Goal: Task Accomplishment & Management: Complete application form

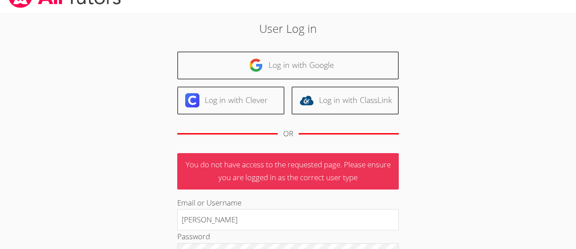
scroll to position [23, 0]
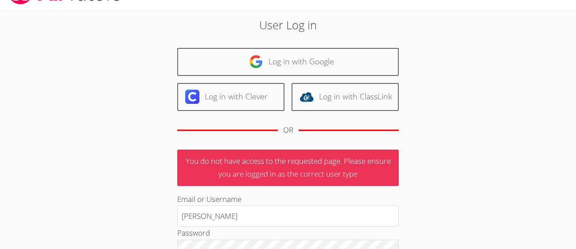
type input "[PERSON_NAME]"
drag, startPoint x: 501, startPoint y: 134, endPoint x: 480, endPoint y: 87, distance: 51.0
click at [480, 86] on div "User Log in Log in with Google Log in with Clever Log in with ClassLink OR You …" at bounding box center [288, 184] width 432 height 351
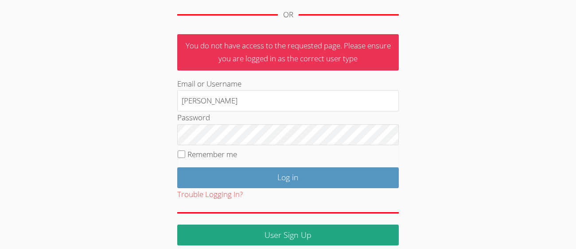
scroll to position [137, 0]
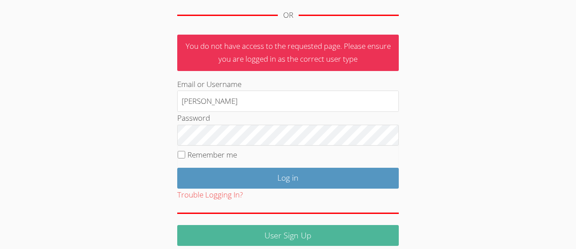
drag, startPoint x: 312, startPoint y: 234, endPoint x: 312, endPoint y: 229, distance: 5.8
click at [311, 234] on link "User Sign Up" at bounding box center [288, 235] width 222 height 21
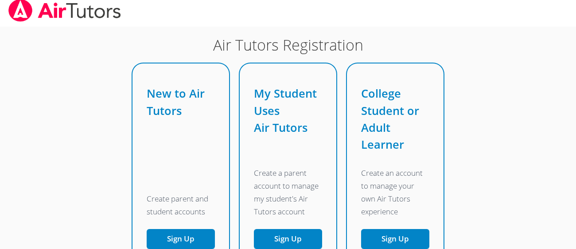
scroll to position [14, 0]
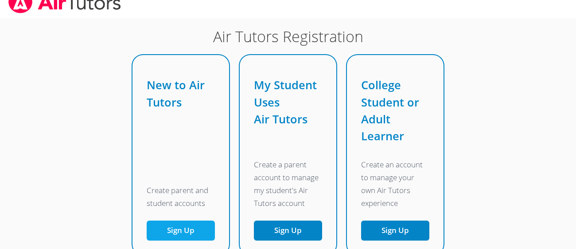
click at [192, 228] on button "Sign Up" at bounding box center [181, 230] width 68 height 20
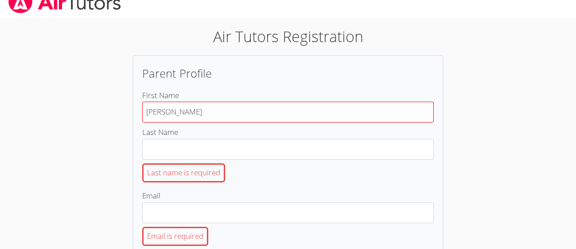
type input "Ana"
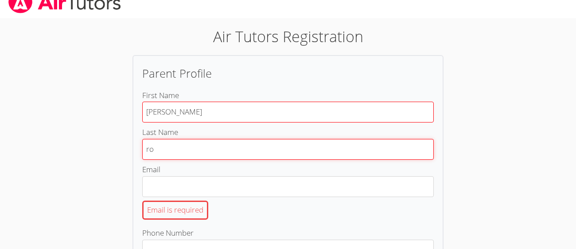
type input "r"
type input "Rodriguez"
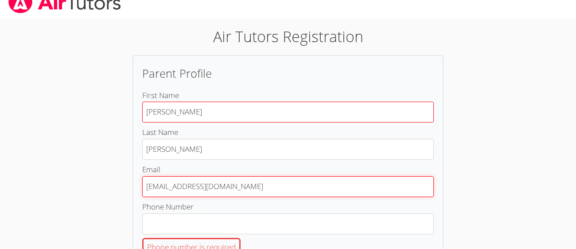
type input "wakkoe35@gmail.com"
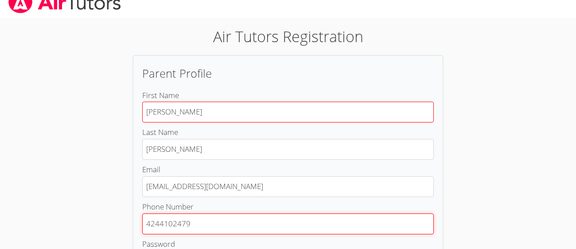
type input "4244102479"
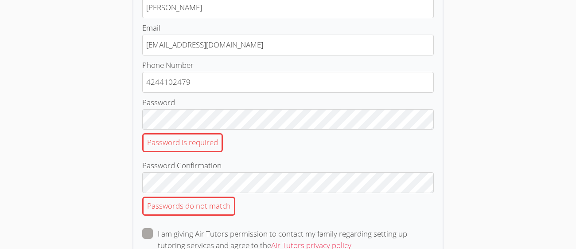
scroll to position [271, 0]
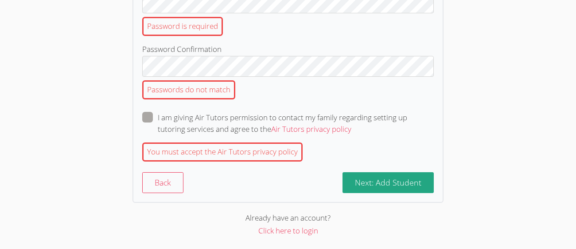
click at [351, 124] on span at bounding box center [351, 129] width 0 height 10
click at [351, 117] on input "I am giving Air Tutors permission to contact my family regarding setting up tut…" at bounding box center [355, 116] width 8 height 8
checkbox input "true"
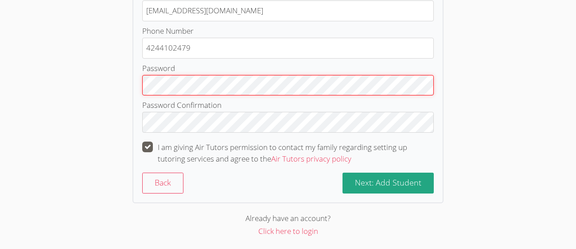
scroll to position [190, 0]
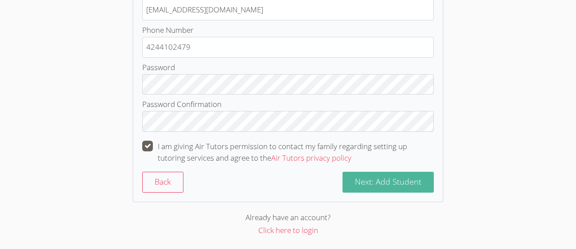
click at [376, 179] on span "Next: Add Student" at bounding box center [388, 181] width 66 height 11
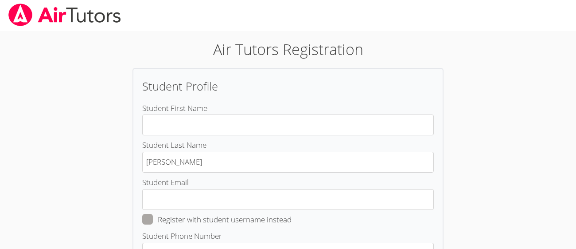
scroll to position [1, 0]
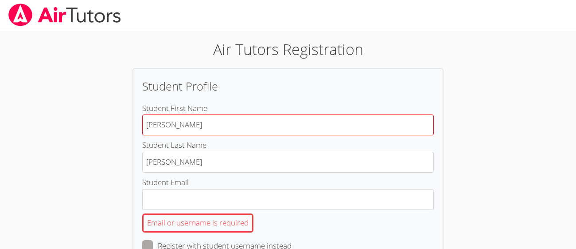
type input "Luis"
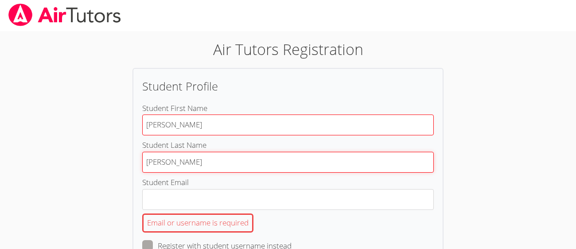
type input "Sanchez"
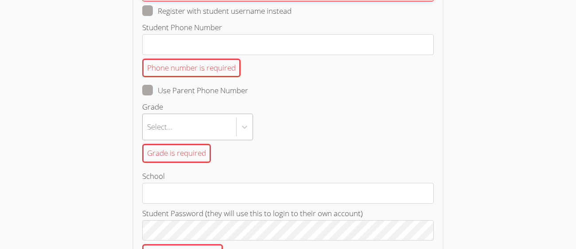
scroll to position [205, 0]
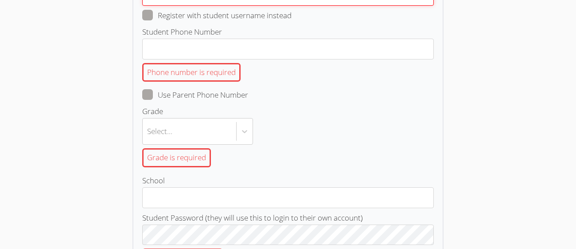
type input "l.sanches764@cvuhsd.org"
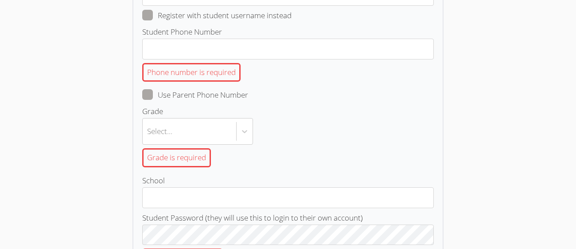
click at [248, 94] on span at bounding box center [248, 95] width 0 height 10
click at [248, 94] on input "Use Parent Phone Number" at bounding box center [252, 93] width 8 height 8
checkbox input "true"
type input "4244102479"
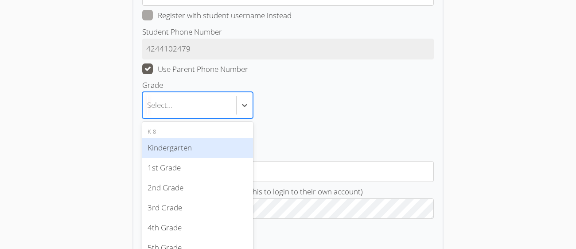
scroll to position [214, 0]
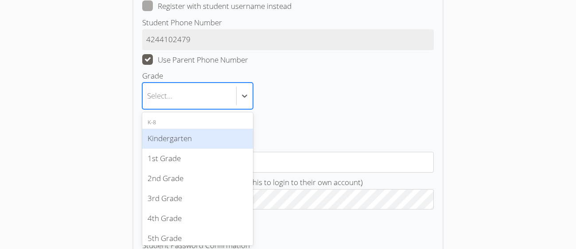
click at [201, 109] on label "Grade option Kindergarten focused, 0 of 4. 19 results available. Use Up and Dow…" at bounding box center [288, 103] width 292 height 66
click at [148, 106] on input "Grade option Kindergarten focused, 0 of 4. 19 results available. Use Up and Dow…" at bounding box center [147, 96] width 1 height 20
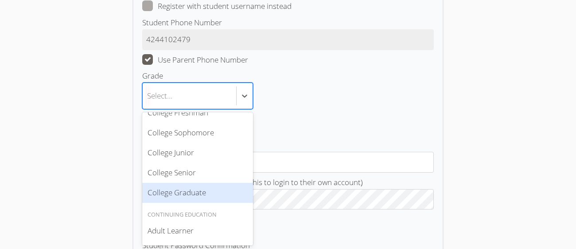
scroll to position [321, 0]
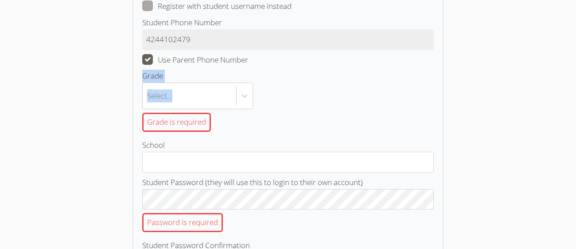
drag, startPoint x: 299, startPoint y: 107, endPoint x: 300, endPoint y: 54, distance: 53.6
click at [300, 54] on form "Student First Name Luis Student Last Name Sanchez Student Email l.sanches764@cv…" at bounding box center [288, 142] width 292 height 506
drag, startPoint x: 533, startPoint y: 141, endPoint x: 521, endPoint y: 88, distance: 54.5
click at [247, 96] on icon at bounding box center [244, 95] width 9 height 9
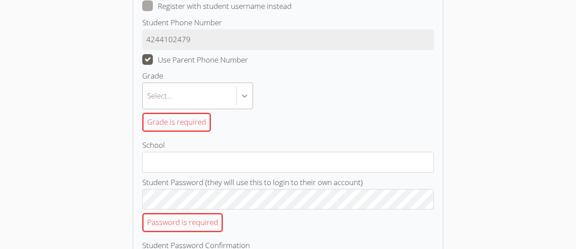
click at [148, 96] on input "Grade Select... Grade is required" at bounding box center [147, 96] width 1 height 20
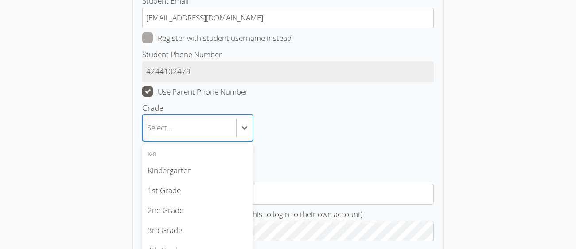
scroll to position [0, 1]
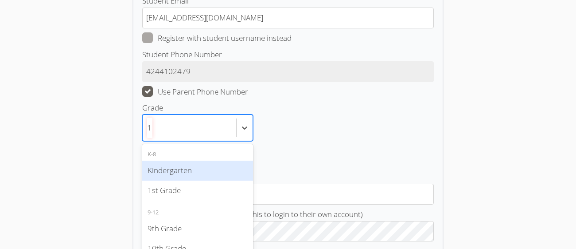
type input "11"
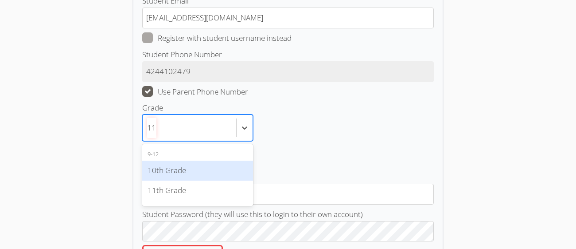
scroll to position [0, 0]
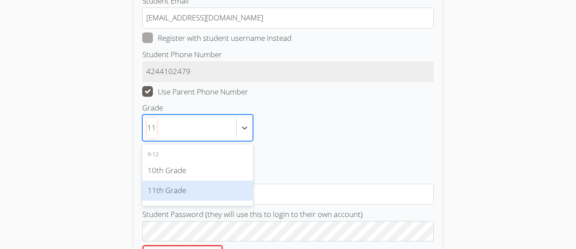
click at [179, 187] on div "11th Grade" at bounding box center [197, 190] width 111 height 20
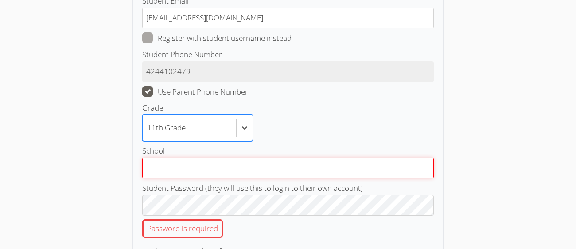
click at [189, 167] on input "School" at bounding box center [288, 167] width 292 height 21
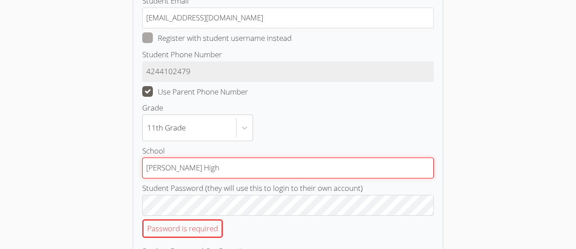
type input "Leuzinger High"
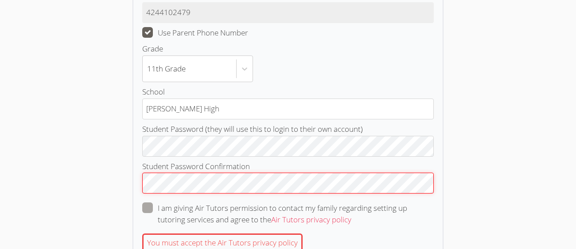
scroll to position [277, 0]
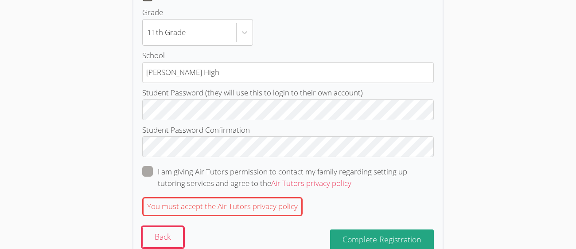
click at [351, 178] on span at bounding box center [351, 183] width 0 height 10
click at [351, 170] on input "I am giving Air Tutors permission to contact my family regarding setting up tut…" at bounding box center [355, 170] width 8 height 8
checkbox input "true"
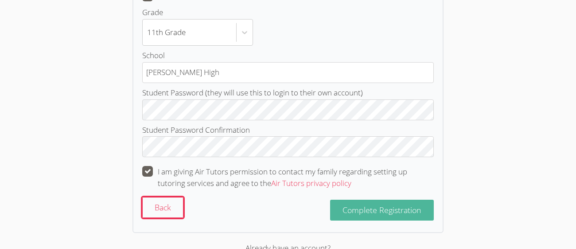
click at [363, 212] on span "Complete Registration" at bounding box center [382, 209] width 79 height 11
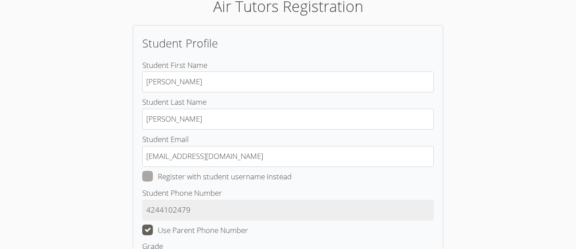
scroll to position [0, 0]
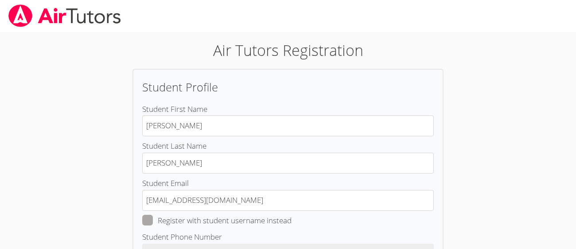
click at [55, 21] on img at bounding box center [65, 15] width 114 height 23
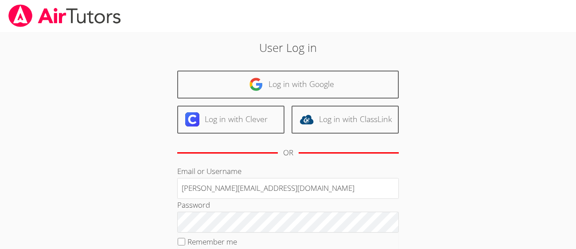
type input "l.sanchez@cvuhsd.org"
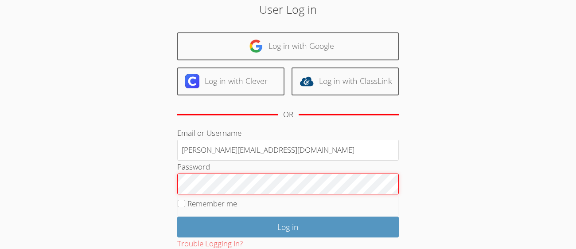
scroll to position [51, 0]
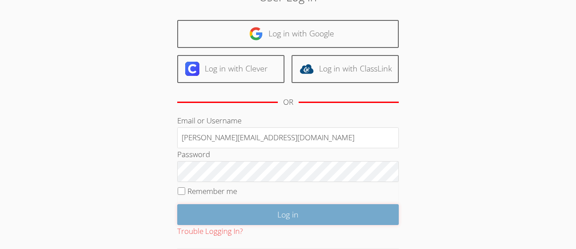
click at [328, 216] on input "Log in" at bounding box center [288, 214] width 222 height 21
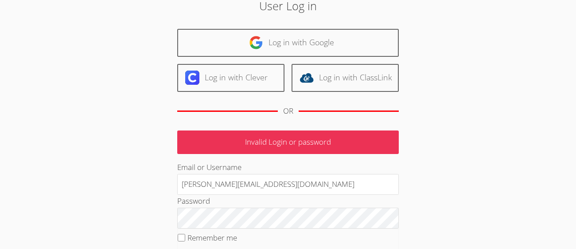
scroll to position [44, 0]
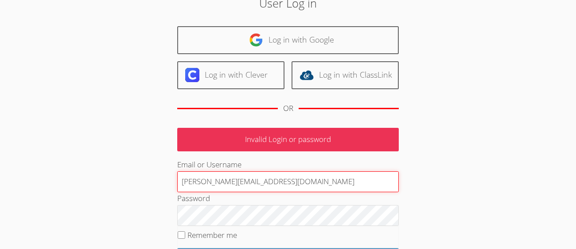
click at [214, 181] on input "[PERSON_NAME][EMAIL_ADDRESS][DOMAIN_NAME]" at bounding box center [288, 181] width 222 height 21
type input "l.sanchez764@cvuhsd.org"
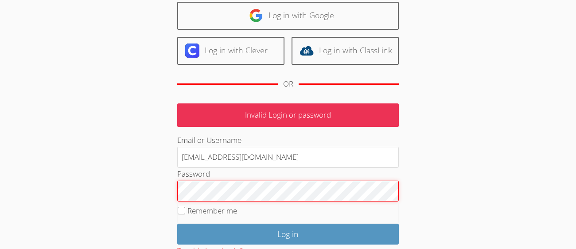
scroll to position [72, 0]
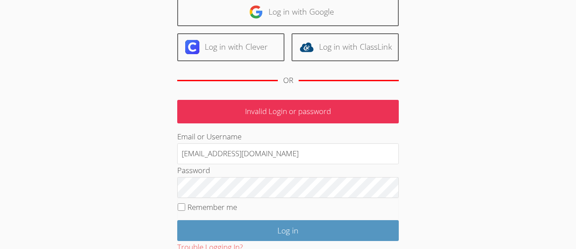
click at [176, 208] on div "User Log in Log in with Google Log in with Clever Log in with ClassLink OR Inva…" at bounding box center [287, 132] width 311 height 331
click at [185, 206] on fieldset "Remember me" at bounding box center [288, 209] width 222 height 22
drag, startPoint x: 181, startPoint y: 203, endPoint x: 180, endPoint y: 210, distance: 7.2
click at [181, 203] on input "Remember me" at bounding box center [182, 207] width 8 height 8
checkbox input "true"
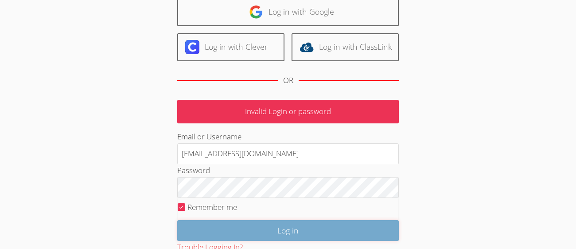
click at [234, 225] on input "Log in" at bounding box center [288, 230] width 222 height 21
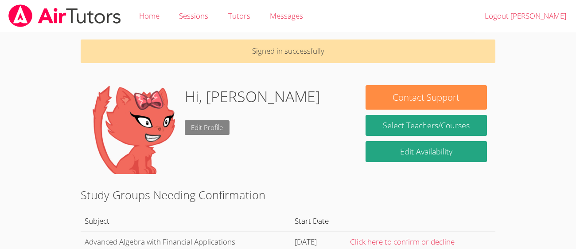
click at [203, 128] on link "Edit Profile" at bounding box center [207, 127] width 45 height 15
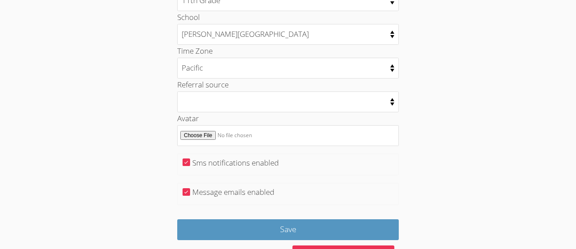
scroll to position [497, 0]
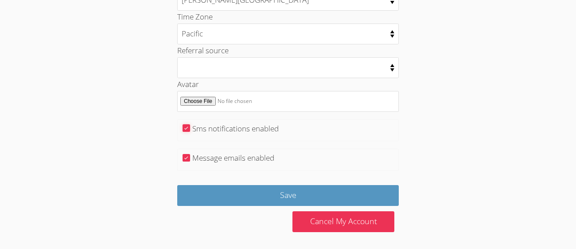
click at [186, 125] on input "Sms notifications enabled" at bounding box center [187, 128] width 8 height 8
checkbox input "false"
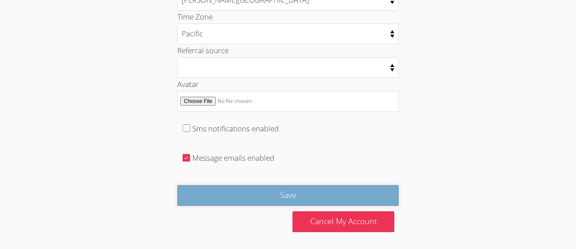
click at [323, 198] on input "Save" at bounding box center [288, 195] width 222 height 21
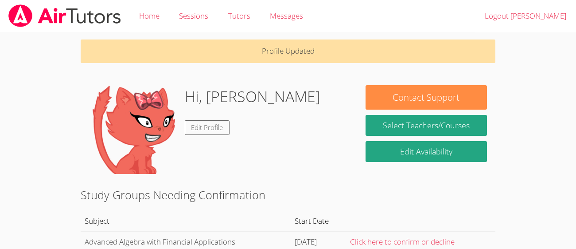
click at [143, 128] on img at bounding box center [133, 129] width 89 height 89
click at [191, 20] on link "Sessions" at bounding box center [193, 16] width 49 height 32
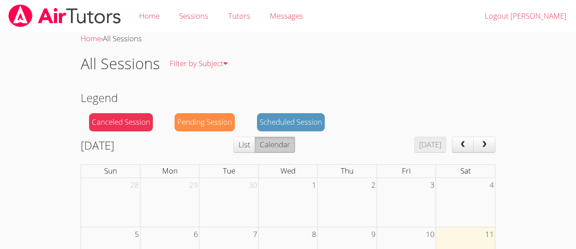
scroll to position [4, 0]
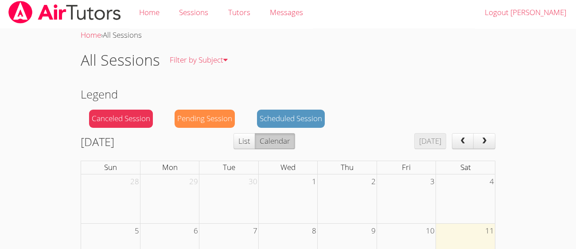
click at [292, 142] on button "Calendar" at bounding box center [275, 141] width 40 height 16
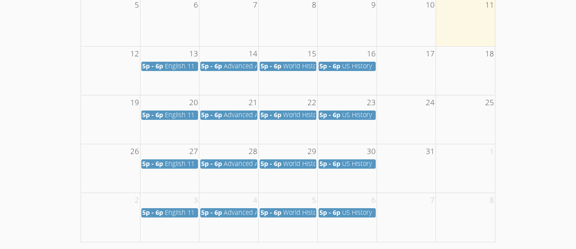
scroll to position [235, 0]
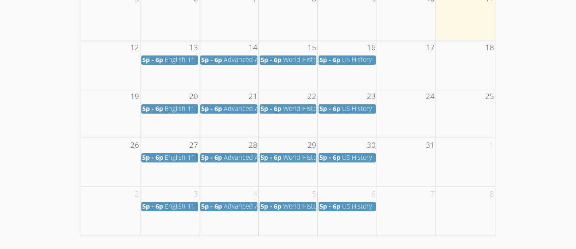
drag, startPoint x: 130, startPoint y: 28, endPoint x: 511, endPoint y: 206, distance: 420.3
copy div "October 2025 Today List Calendar"
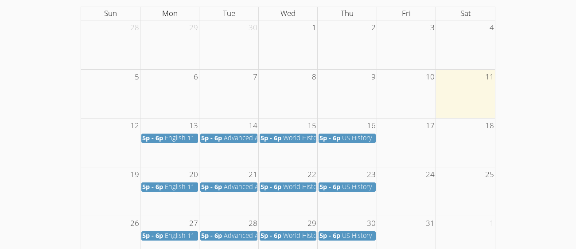
scroll to position [162, 0]
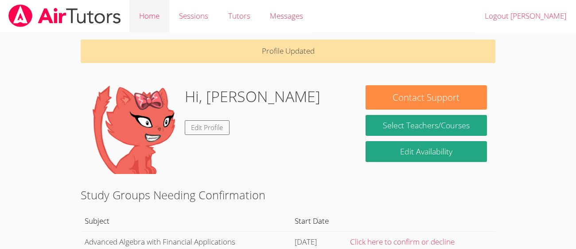
click at [155, 12] on link "Home" at bounding box center [149, 16] width 40 height 32
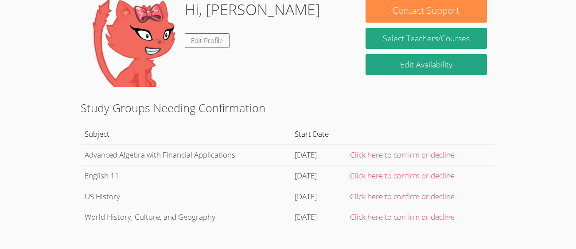
scroll to position [113, 0]
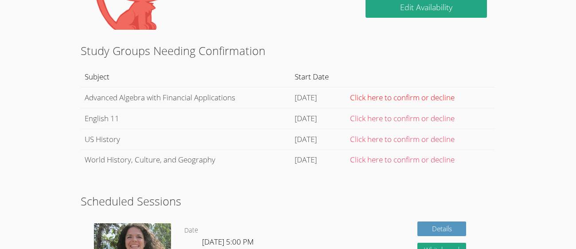
click at [419, 97] on link "Click here to confirm or decline" at bounding box center [402, 97] width 105 height 10
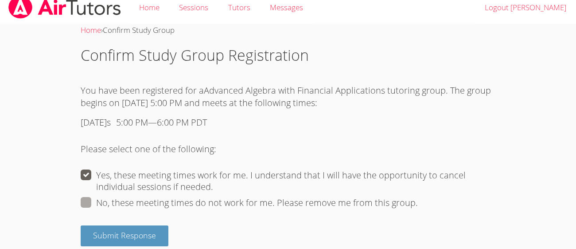
scroll to position [18, 0]
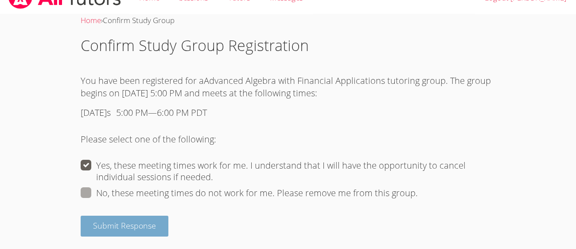
click at [156, 229] on button "Submit Response" at bounding box center [125, 225] width 88 height 21
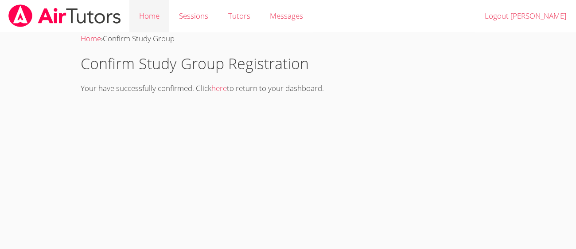
click at [157, 14] on link "Home" at bounding box center [149, 16] width 40 height 32
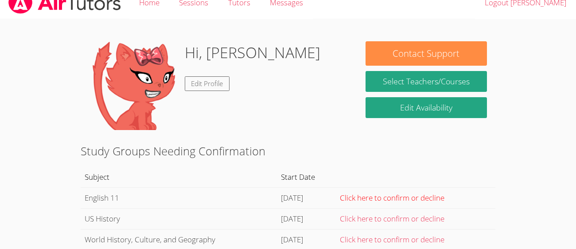
scroll to position [14, 0]
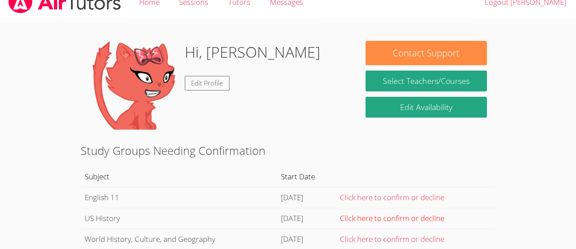
click at [380, 217] on link "Click here to confirm or decline" at bounding box center [392, 218] width 105 height 10
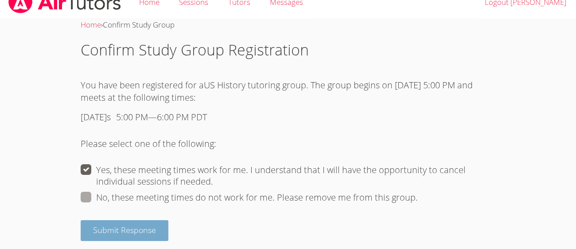
scroll to position [14, 0]
click at [133, 230] on span "Submit Response" at bounding box center [124, 229] width 63 height 11
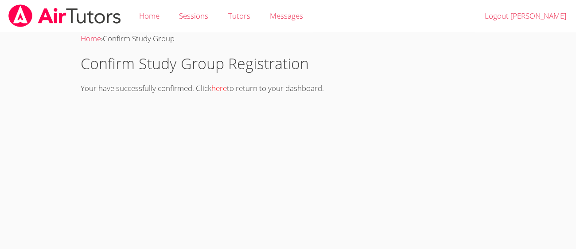
click at [221, 88] on link "here" at bounding box center [219, 88] width 16 height 10
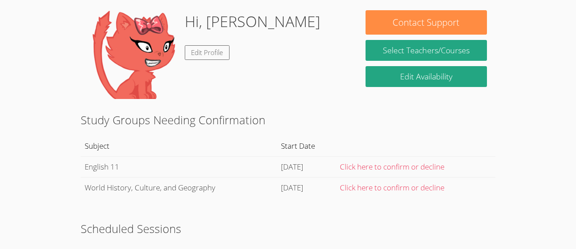
scroll to position [47, 0]
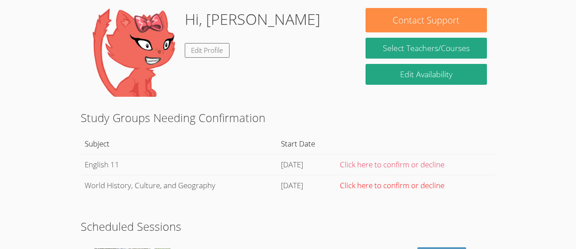
click at [392, 185] on link "Click here to confirm or decline" at bounding box center [392, 185] width 105 height 10
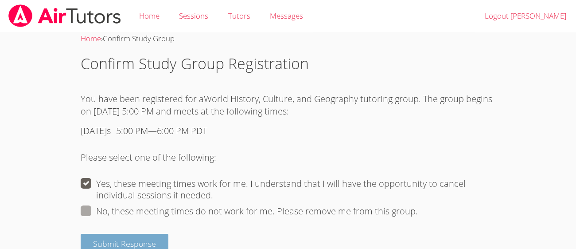
click at [143, 238] on span "Submit Response" at bounding box center [124, 243] width 63 height 11
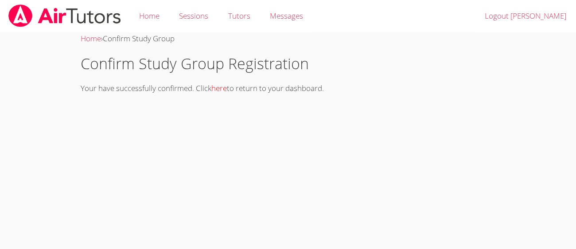
click at [220, 90] on link "here" at bounding box center [219, 88] width 16 height 10
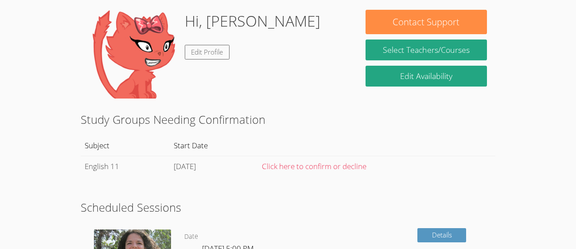
scroll to position [105, 0]
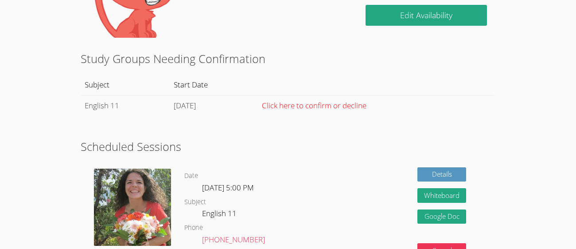
click at [345, 107] on link "Click here to confirm or decline" at bounding box center [314, 105] width 105 height 10
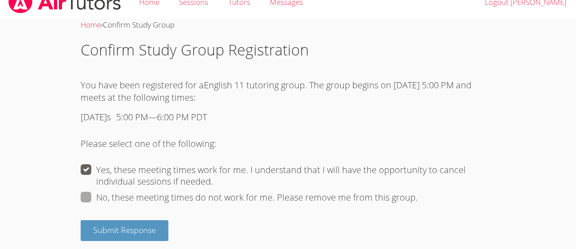
scroll to position [14, 0]
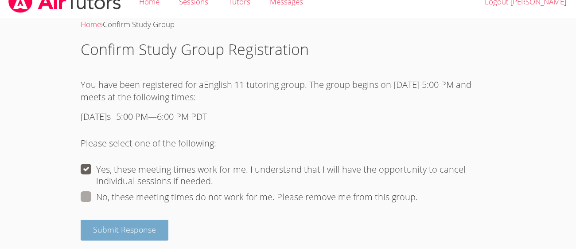
click at [106, 230] on span "Submit Response" at bounding box center [124, 229] width 63 height 11
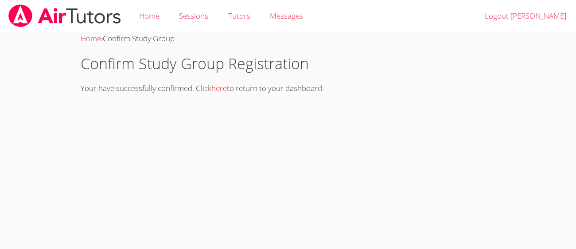
click at [222, 91] on link "here" at bounding box center [219, 88] width 16 height 10
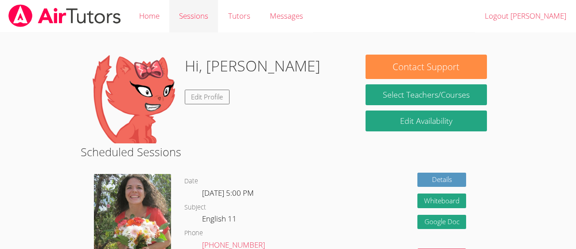
click at [198, 17] on link "Sessions" at bounding box center [193, 16] width 49 height 32
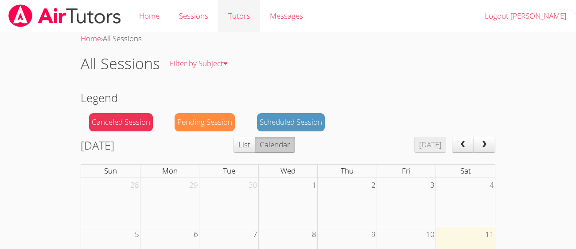
click at [250, 18] on link "Tutors" at bounding box center [239, 16] width 42 height 32
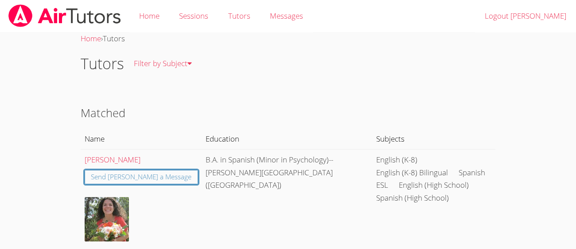
click at [517, 170] on body "Home Sessions Tutors Messages Logout Luis Home › Tutors Tutors Filter by Subjec…" at bounding box center [288, 124] width 576 height 249
